Goal: Task Accomplishment & Management: Complete application form

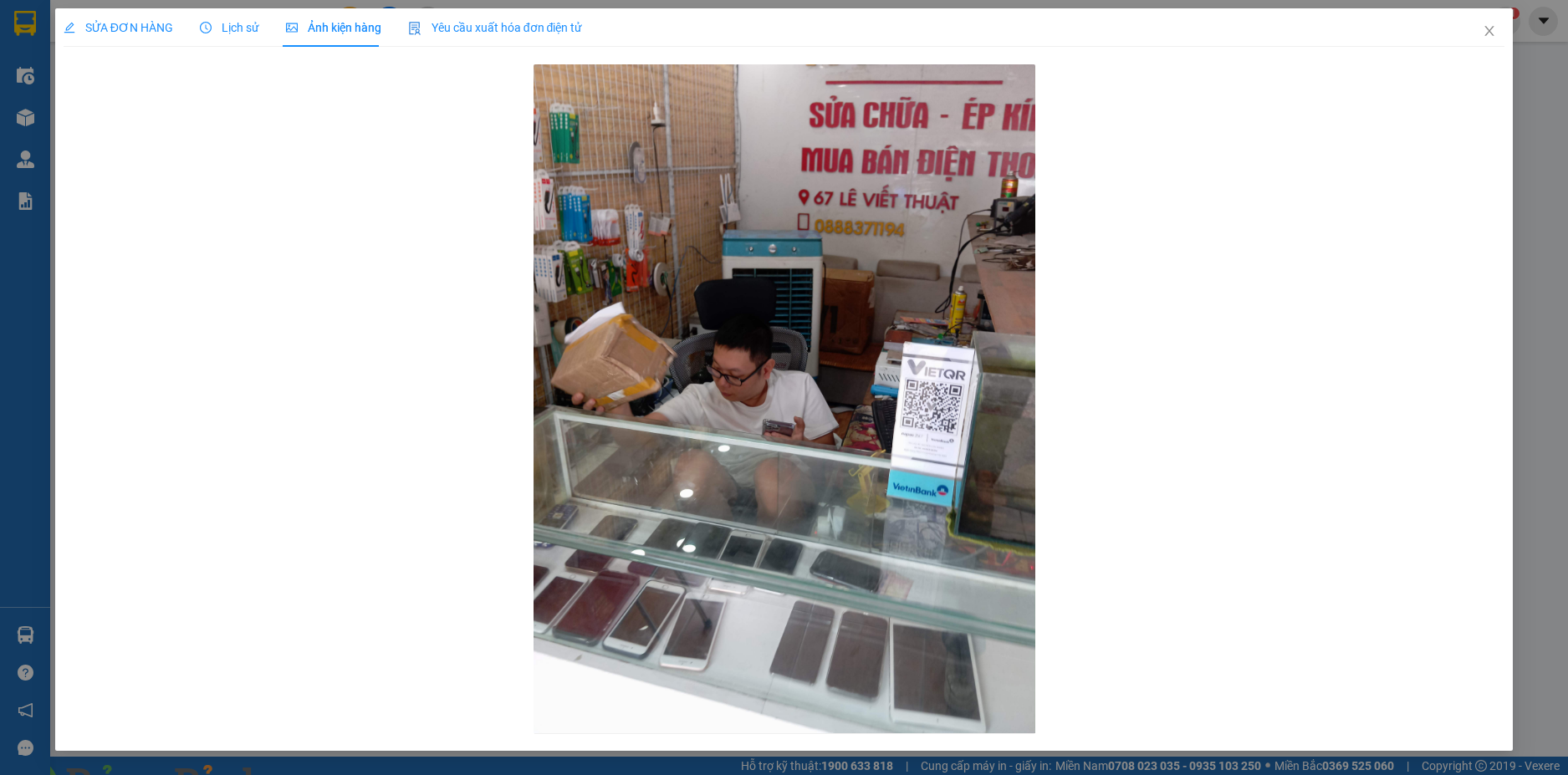
click at [308, 774] on img at bounding box center [303, 785] width 10 height 10
click at [1491, 28] on icon "close" at bounding box center [1490, 31] width 14 height 14
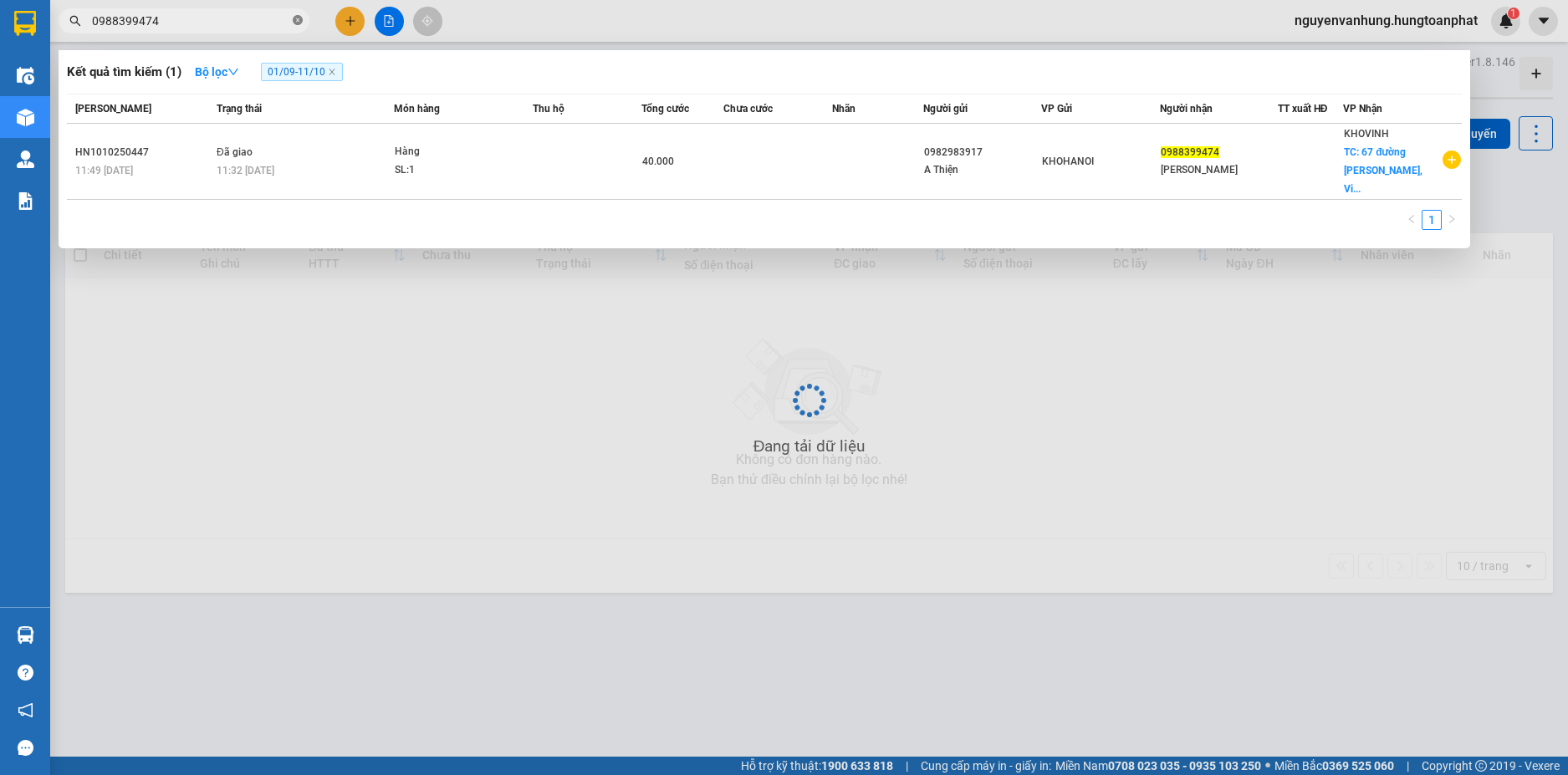
click at [296, 22] on icon "close-circle" at bounding box center [298, 20] width 10 height 10
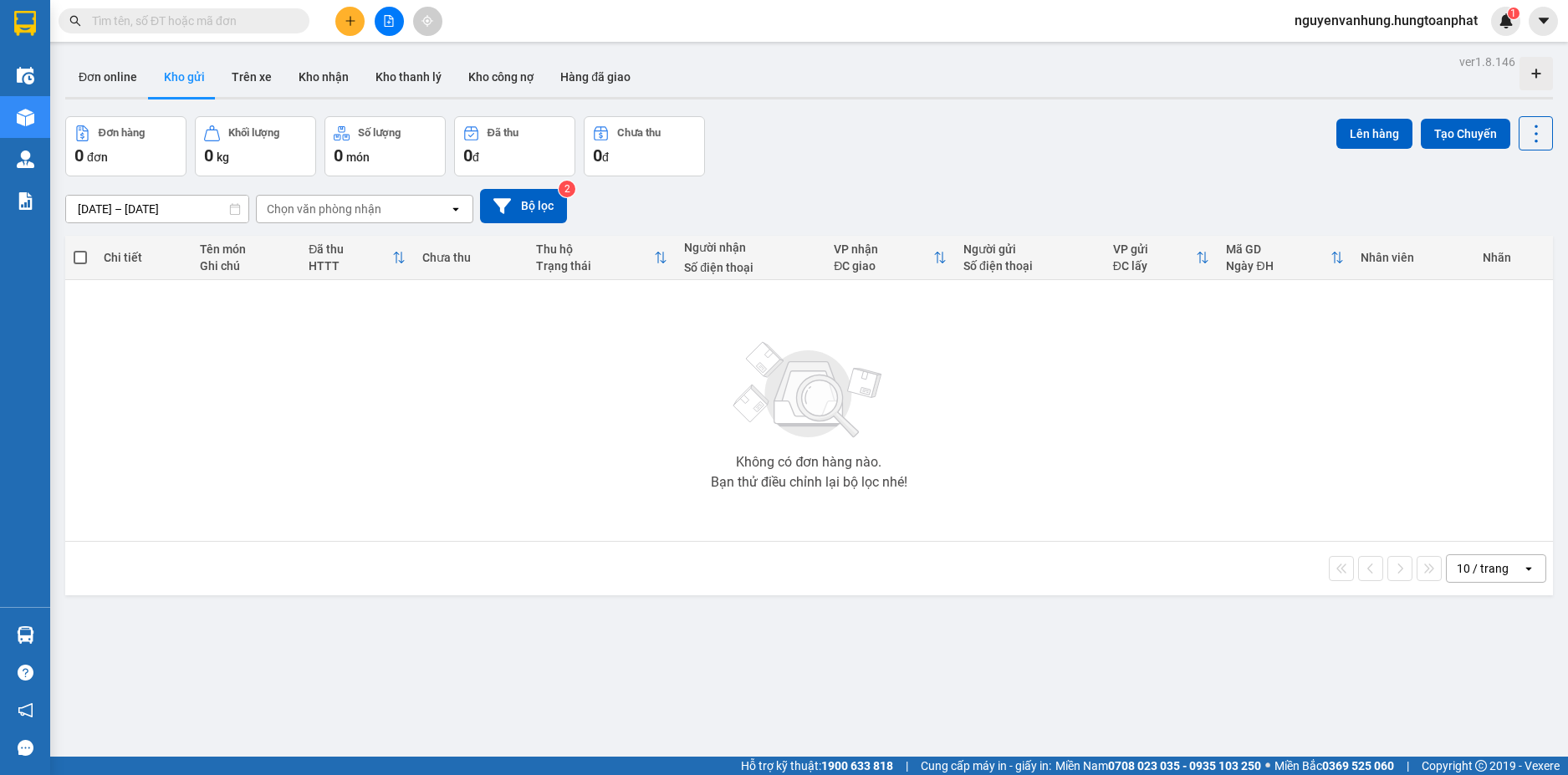
click at [219, 14] on input "text" at bounding box center [190, 21] width 197 height 18
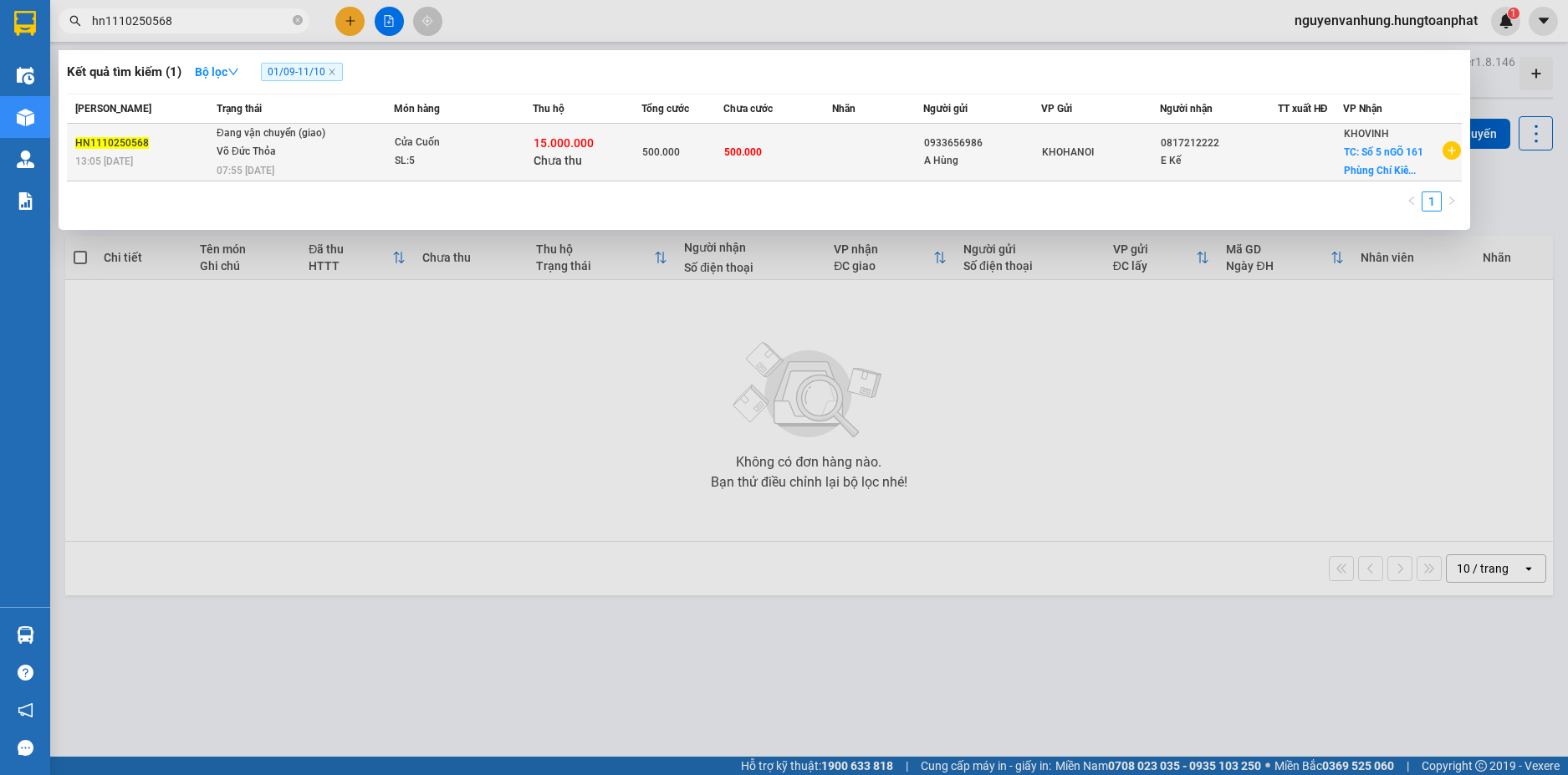
type input "hn1110250568"
click at [668, 151] on span "500.000" at bounding box center [661, 152] width 38 height 12
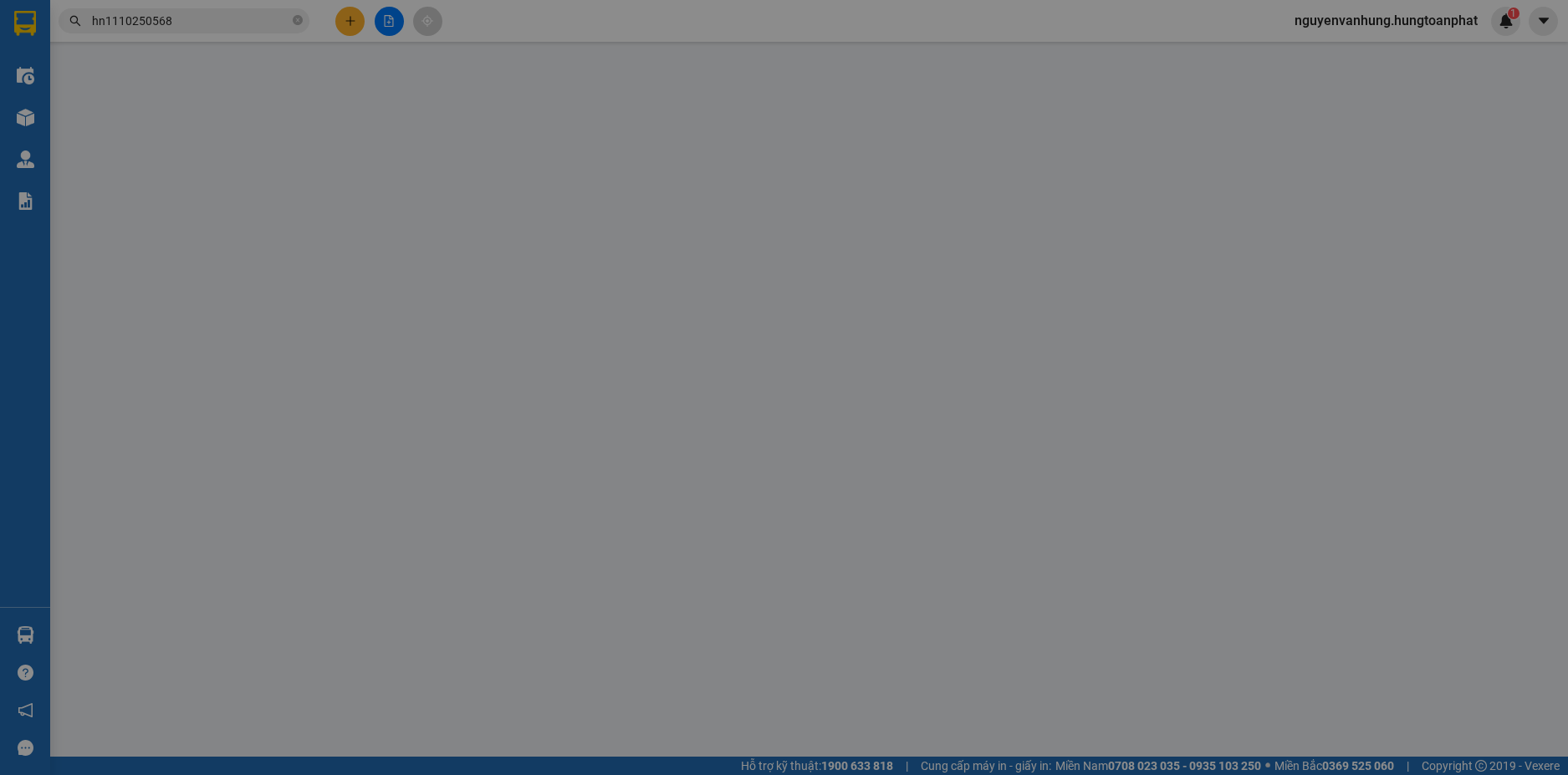
type input "0933656986"
type input "A Hùng"
type input "0817212222"
type input "E Kế"
checkbox input "true"
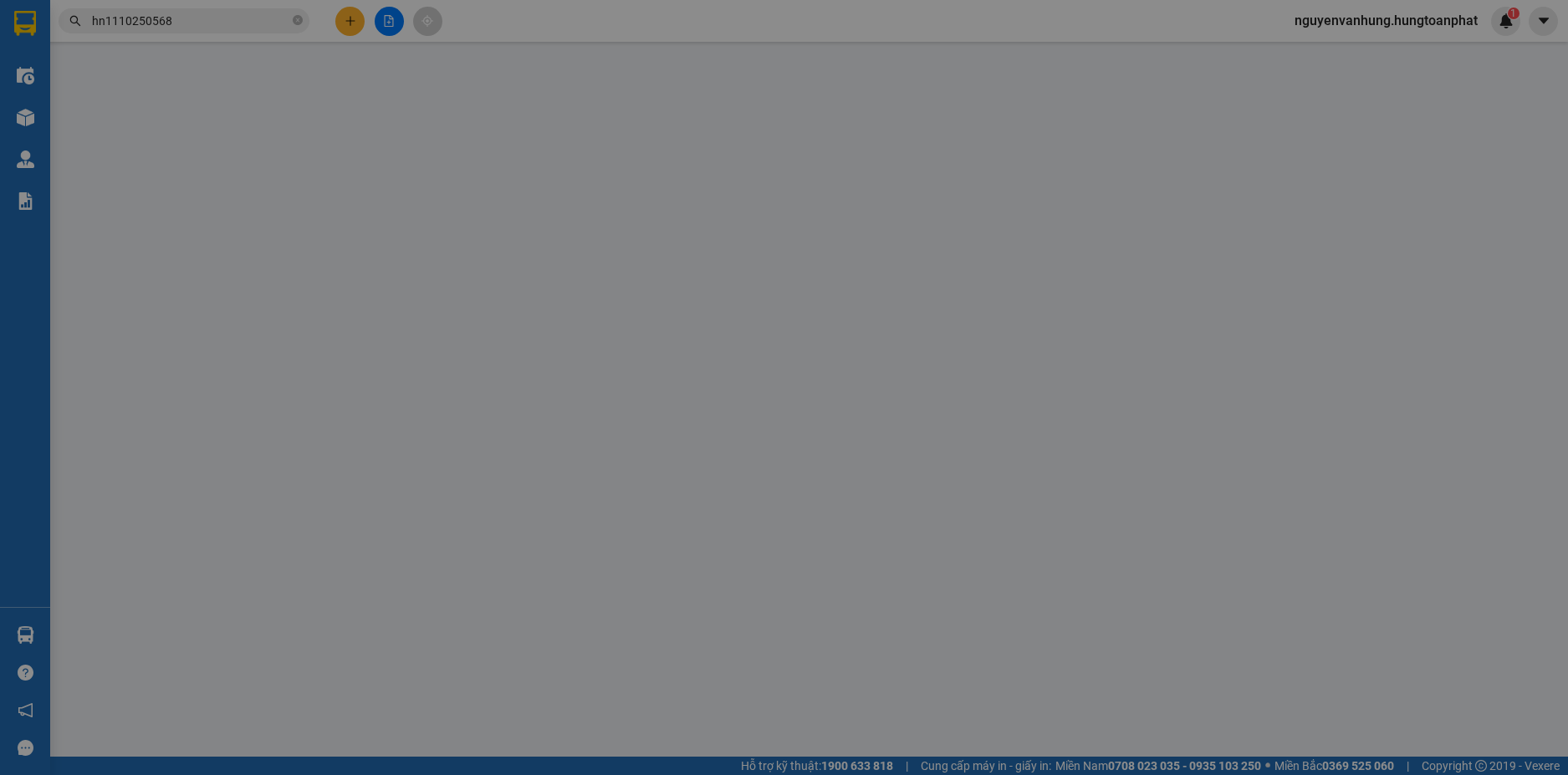
type input "Số 5 nGÕ 161 Phùng Chí Kiên, Vinh"
type input "500.000"
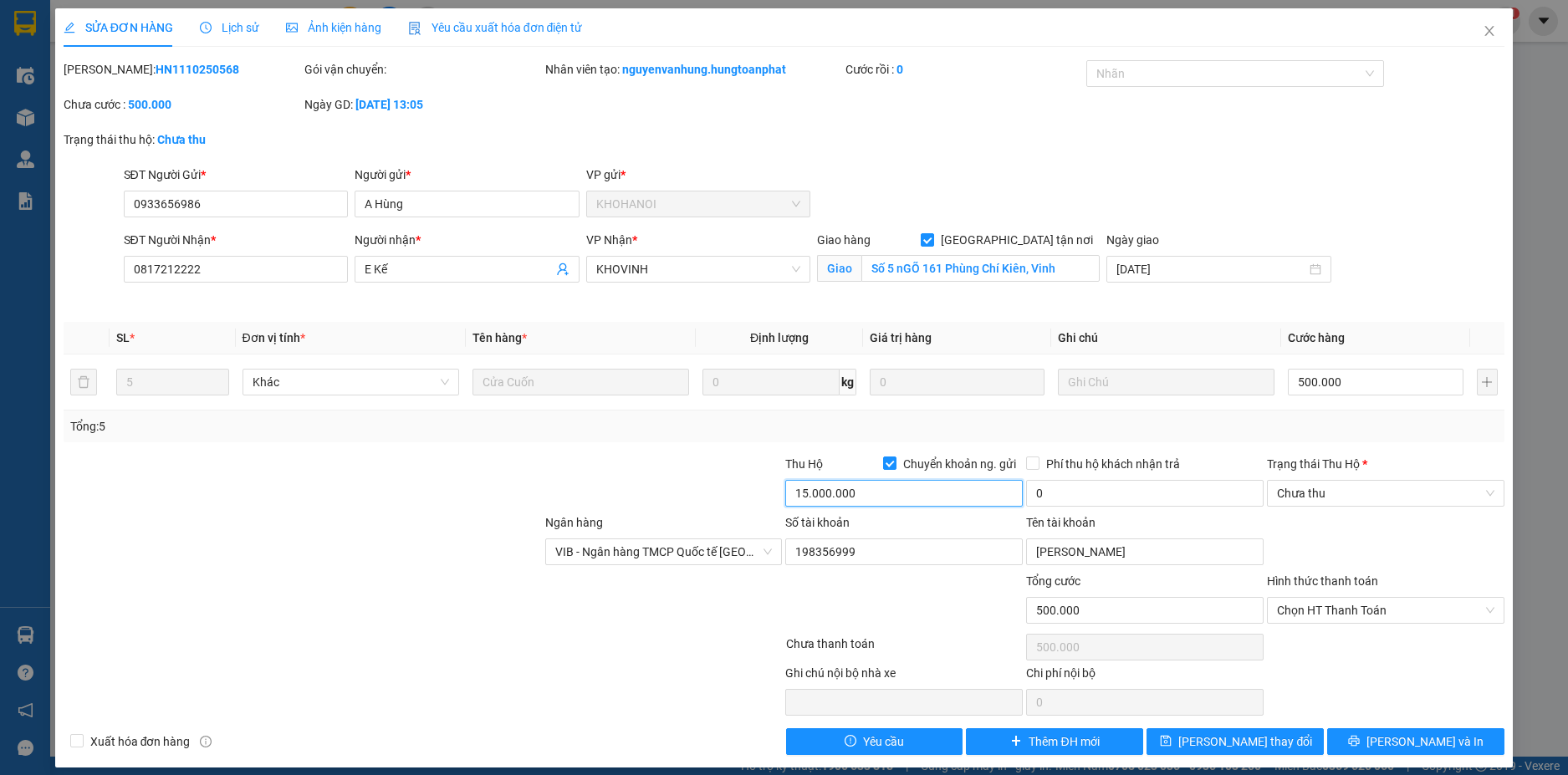
click at [882, 491] on input "15.000.000" at bounding box center [904, 493] width 238 height 27
type input "0"
click at [1358, 737] on button "[PERSON_NAME] và In" at bounding box center [1416, 741] width 177 height 27
